Goal: Check status

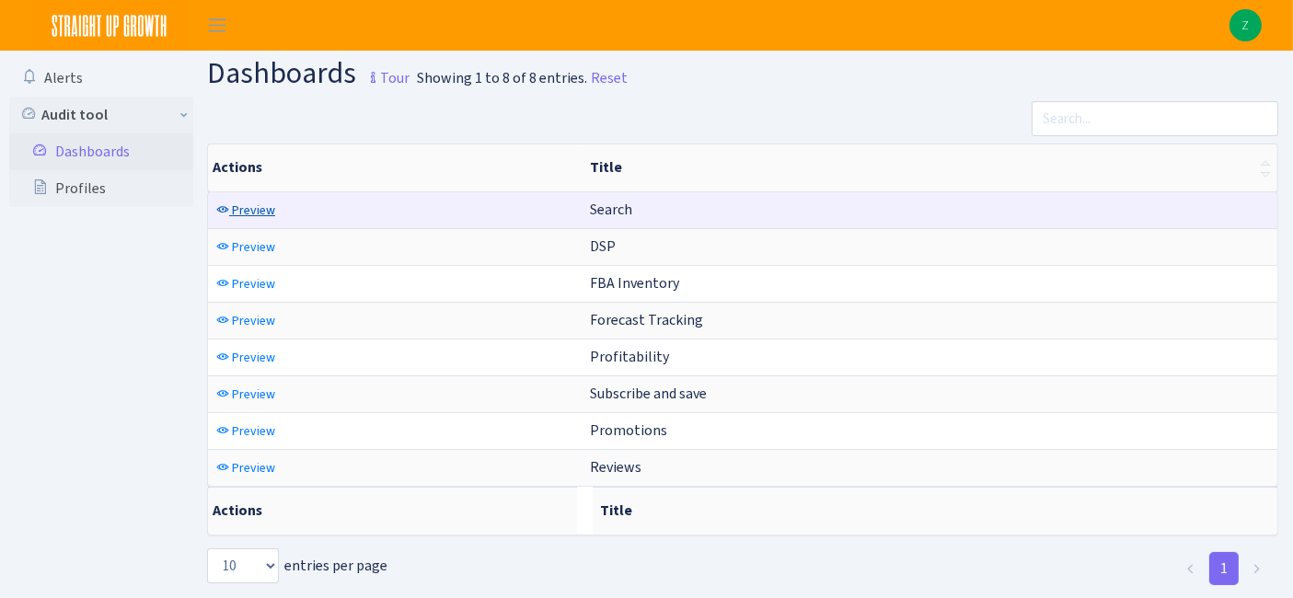
click at [261, 212] on span "Preview" at bounding box center [253, 210] width 43 height 17
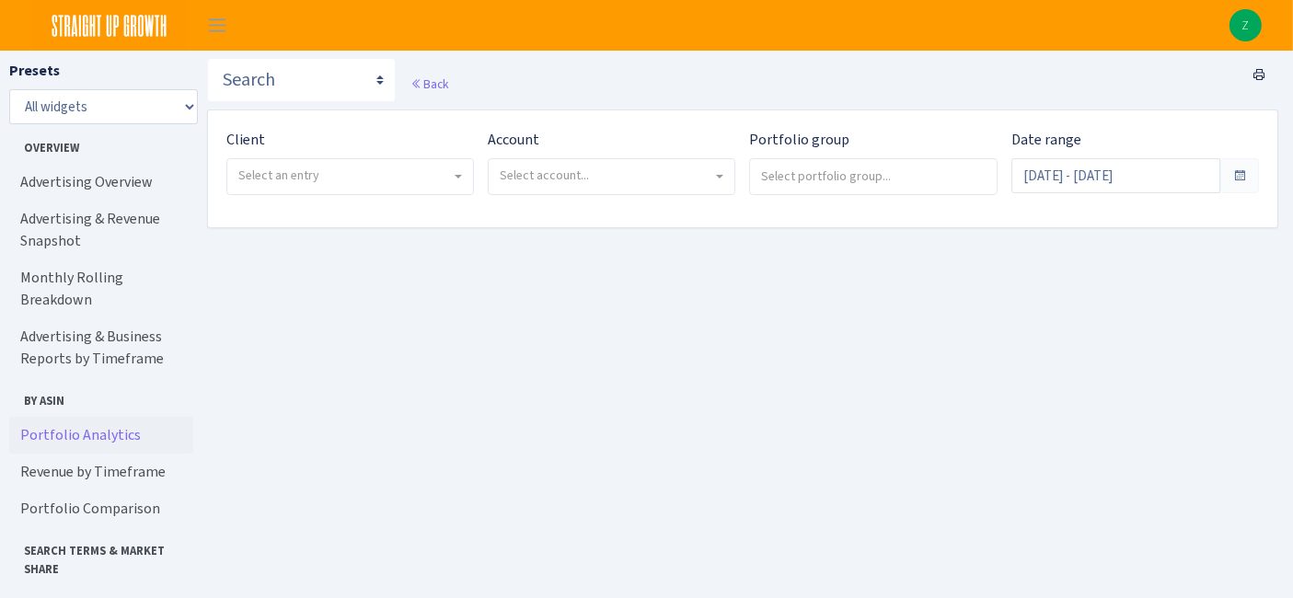
scroll to position [87, 0]
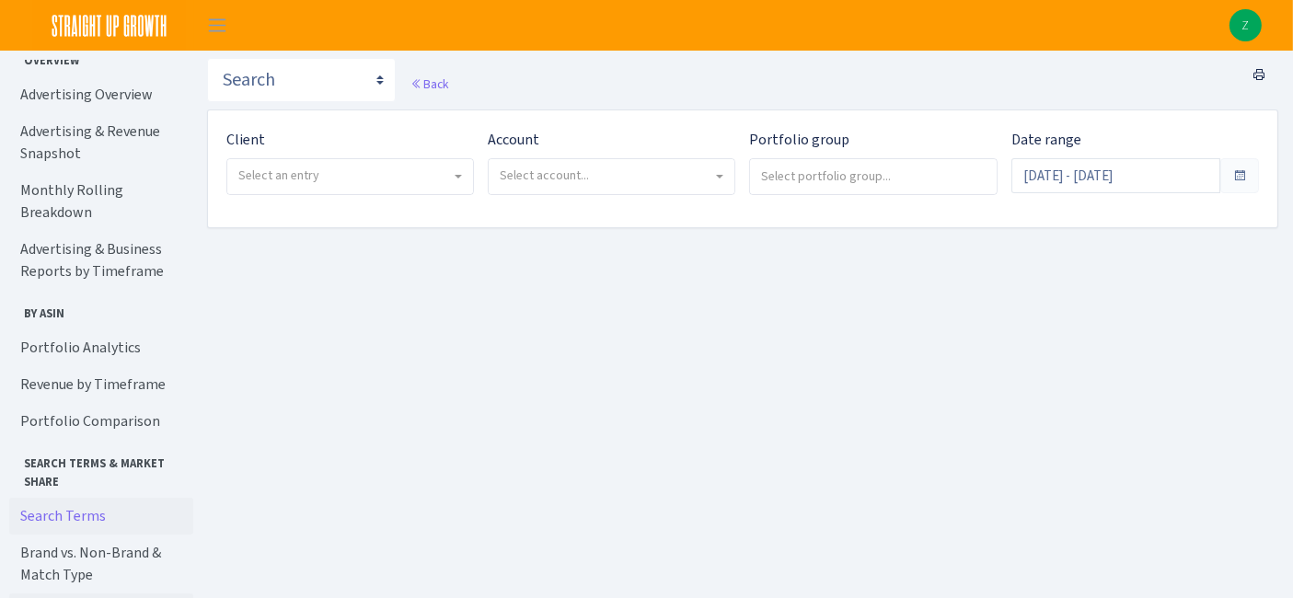
click at [81, 498] on link "Search Terms" at bounding box center [101, 516] width 184 height 37
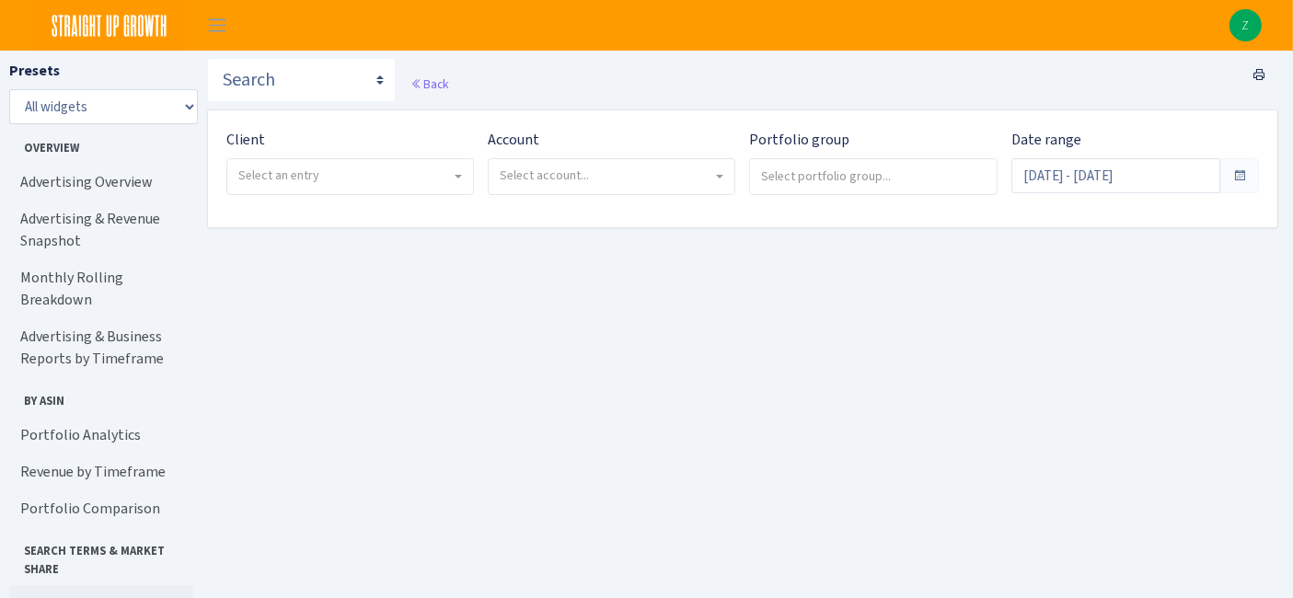
scroll to position [105, 0]
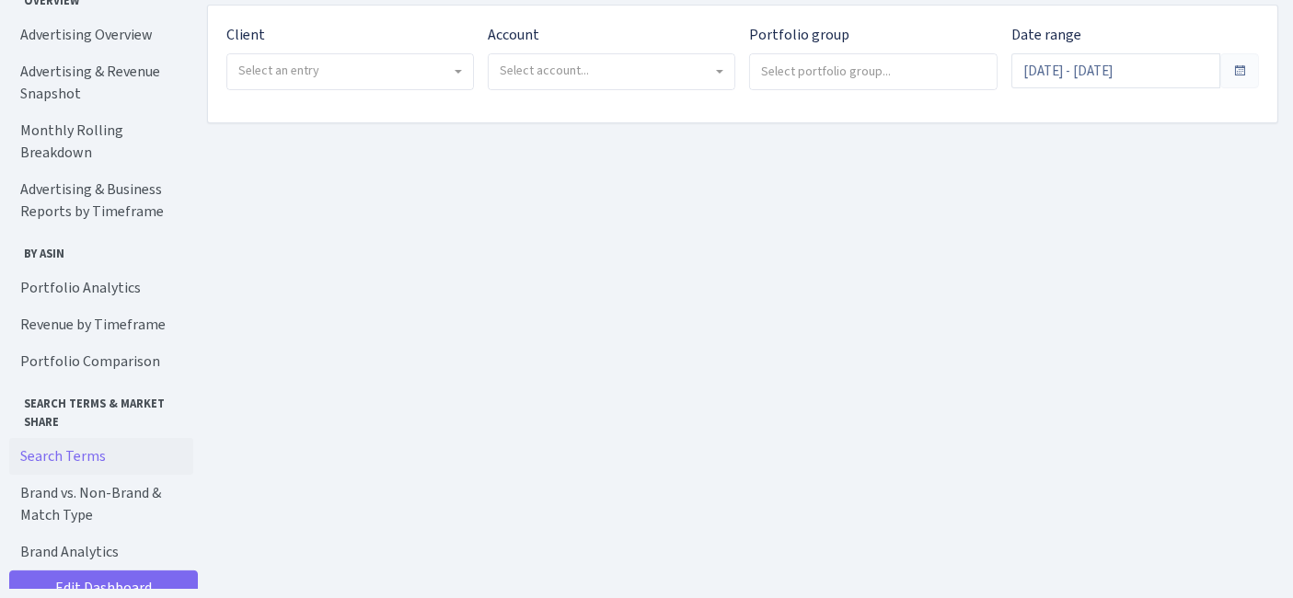
click at [360, 74] on span "Select an entry" at bounding box center [344, 71] width 213 height 18
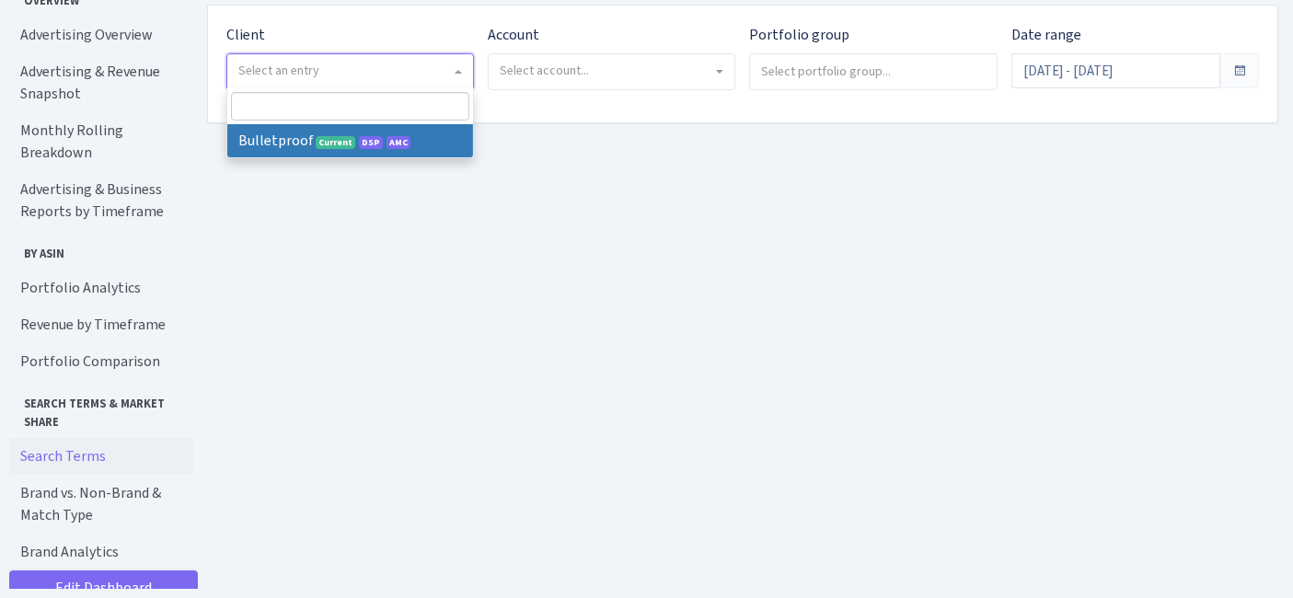
drag, startPoint x: 340, startPoint y: 154, endPoint x: 340, endPoint y: 134, distance: 19.3
select select "409"
select select
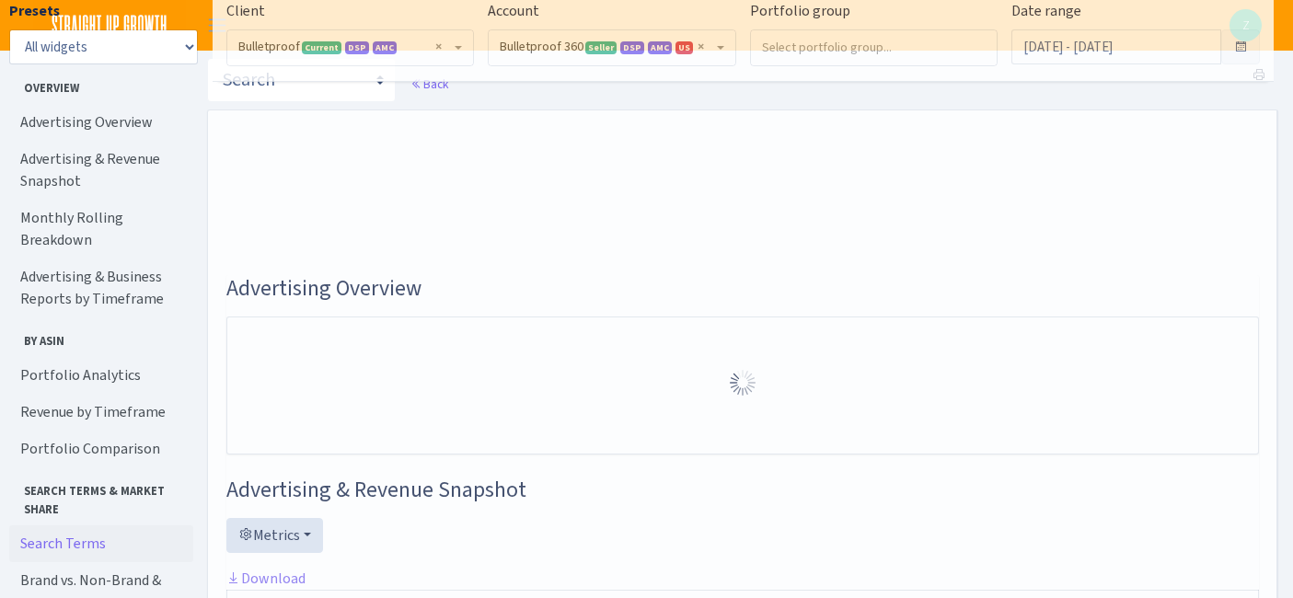
select select "3235730245795869"
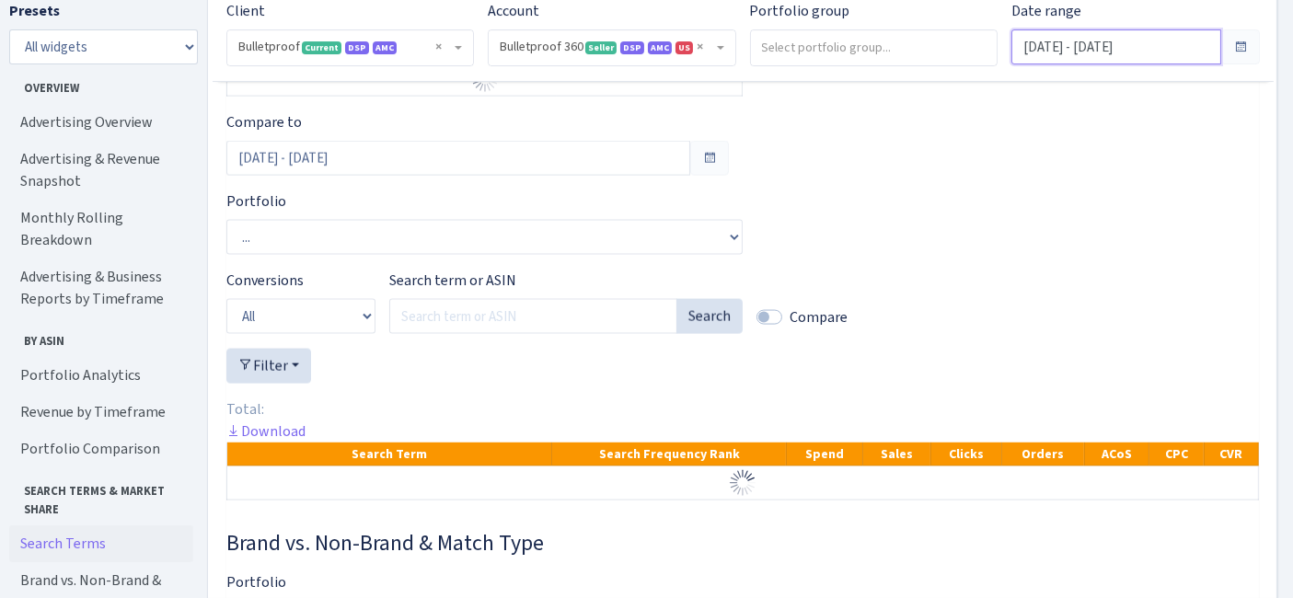
click at [1087, 39] on input "[DATE] - [DATE]" at bounding box center [1115, 46] width 209 height 35
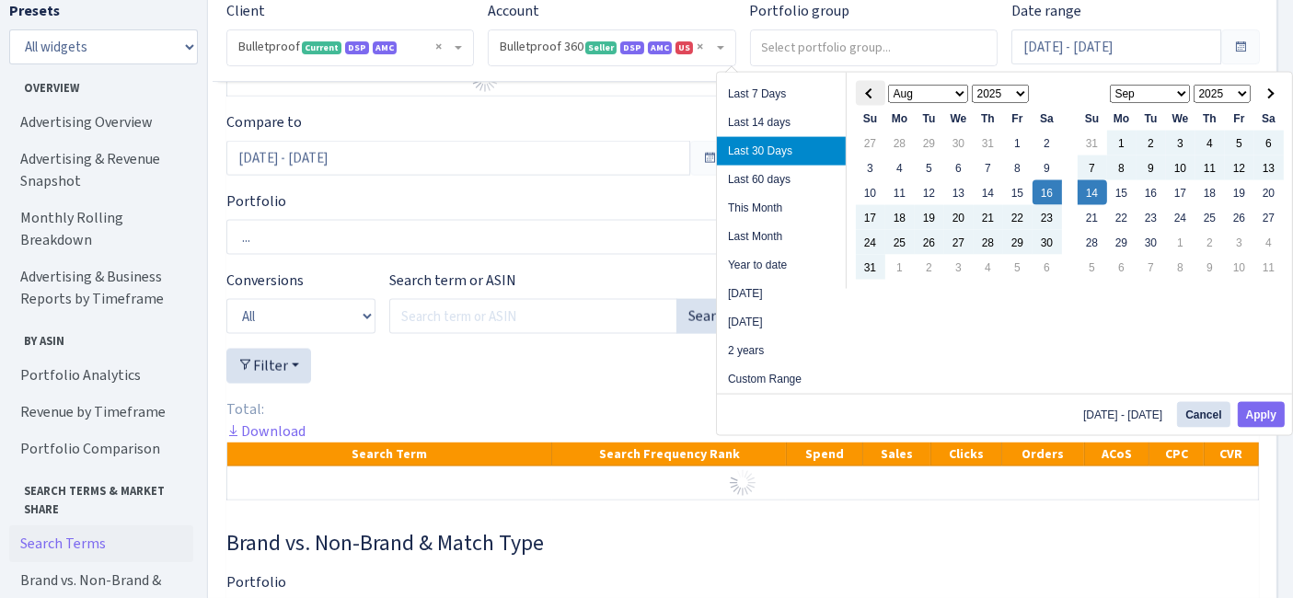
click at [867, 92] on span at bounding box center [870, 93] width 10 height 10
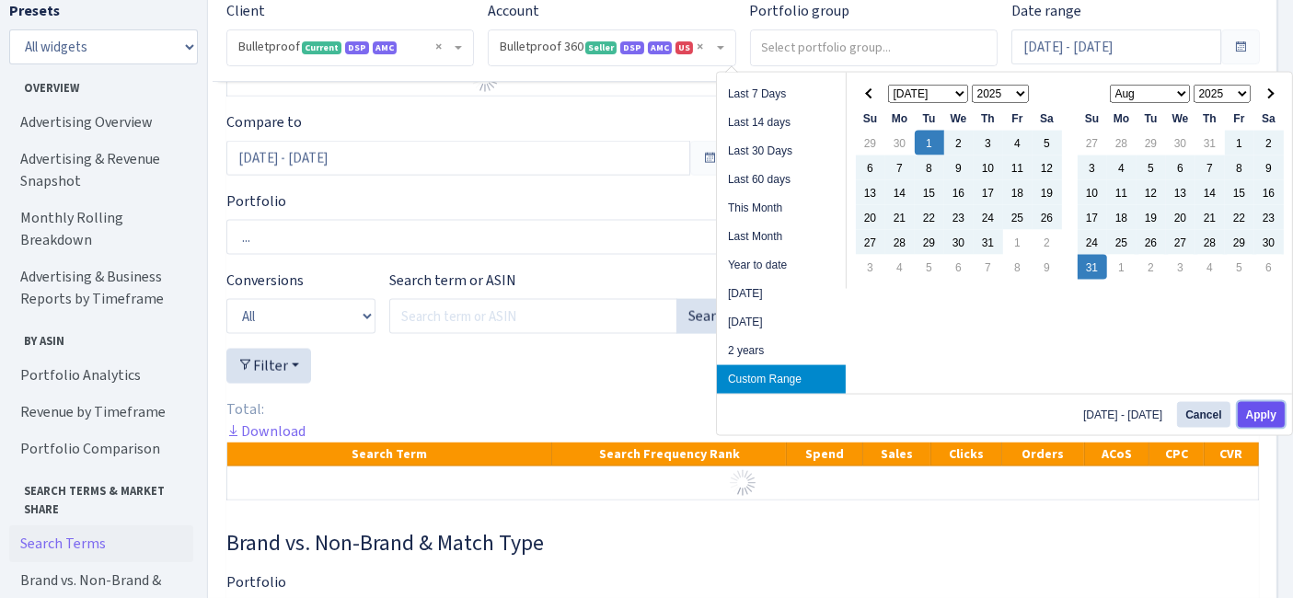
click at [1266, 419] on button "Apply" at bounding box center [1261, 415] width 47 height 26
type input "Jul 1, 2025 - Aug 31, 2025"
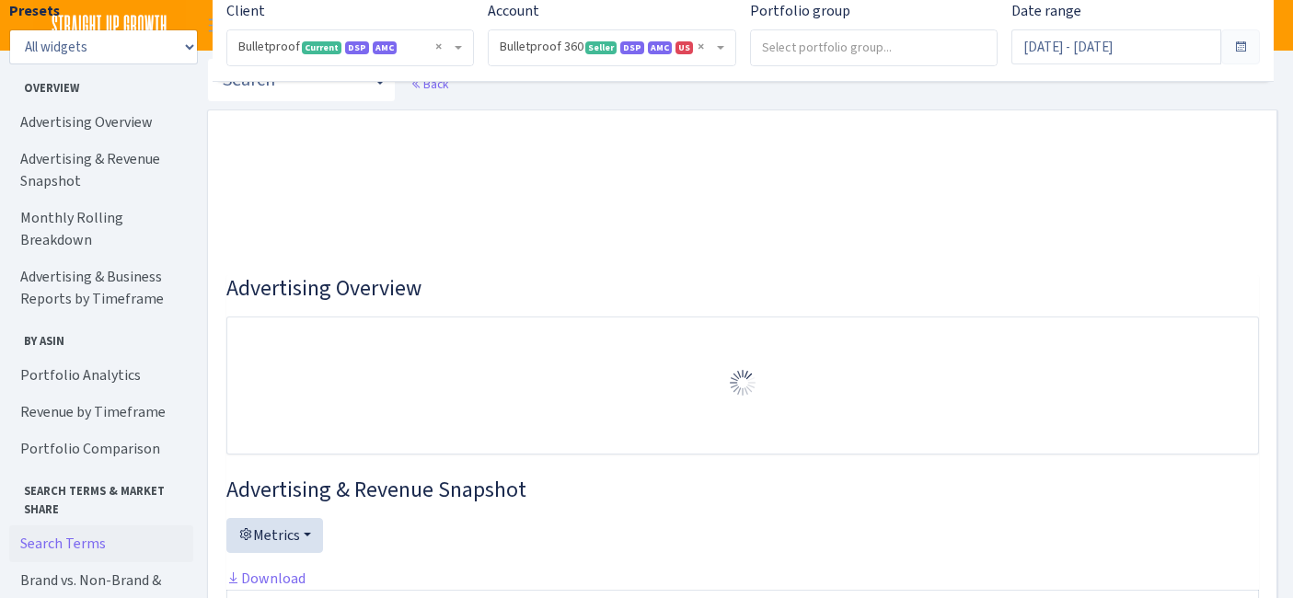
select select "3235730245795869"
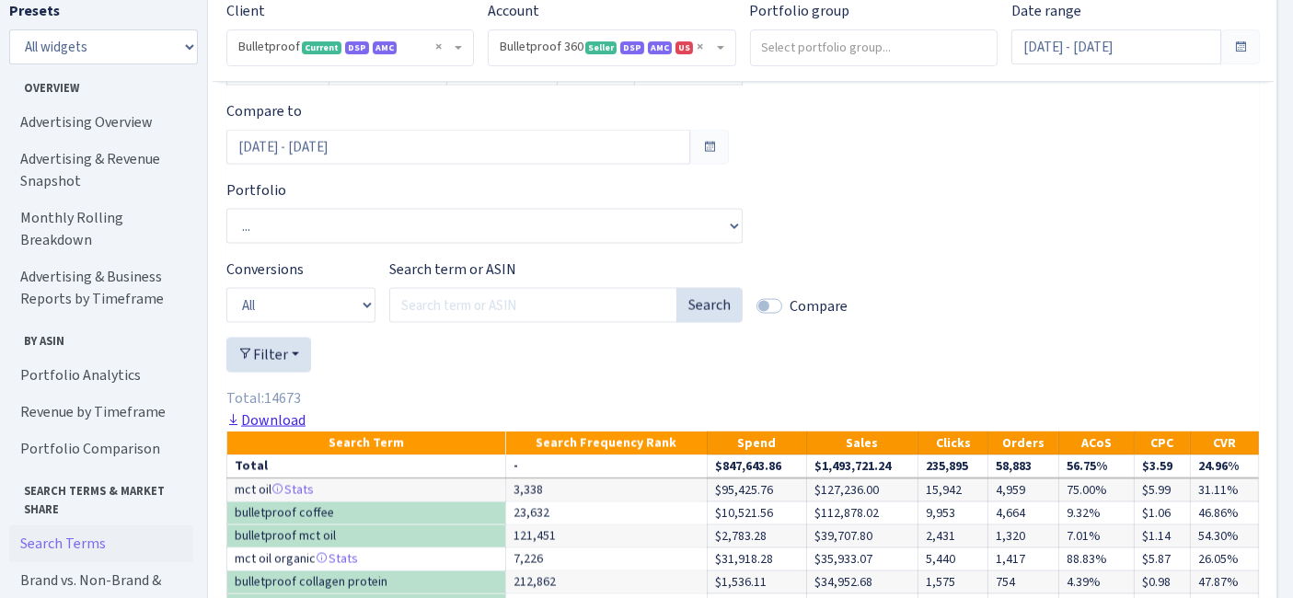
click at [281, 430] on link "Download" at bounding box center [265, 419] width 79 height 19
